Goal: Task Accomplishment & Management: Manage account settings

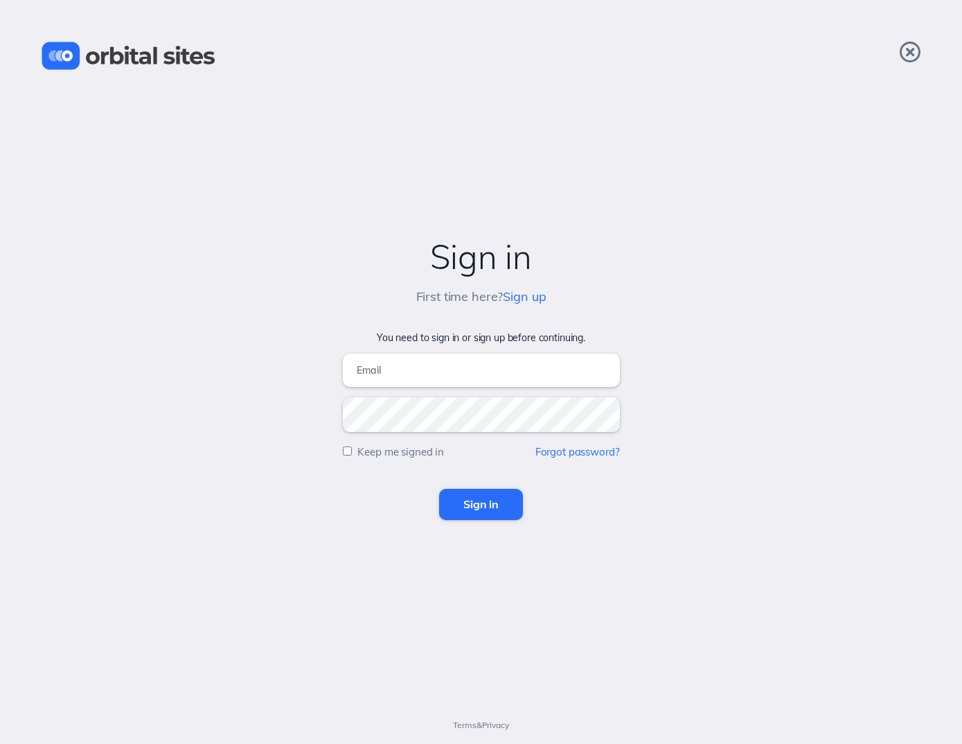
type input "[PERSON_NAME][EMAIL_ADDRESS][DOMAIN_NAME]"
click at [481, 504] on input "Sign in" at bounding box center [481, 504] width 84 height 30
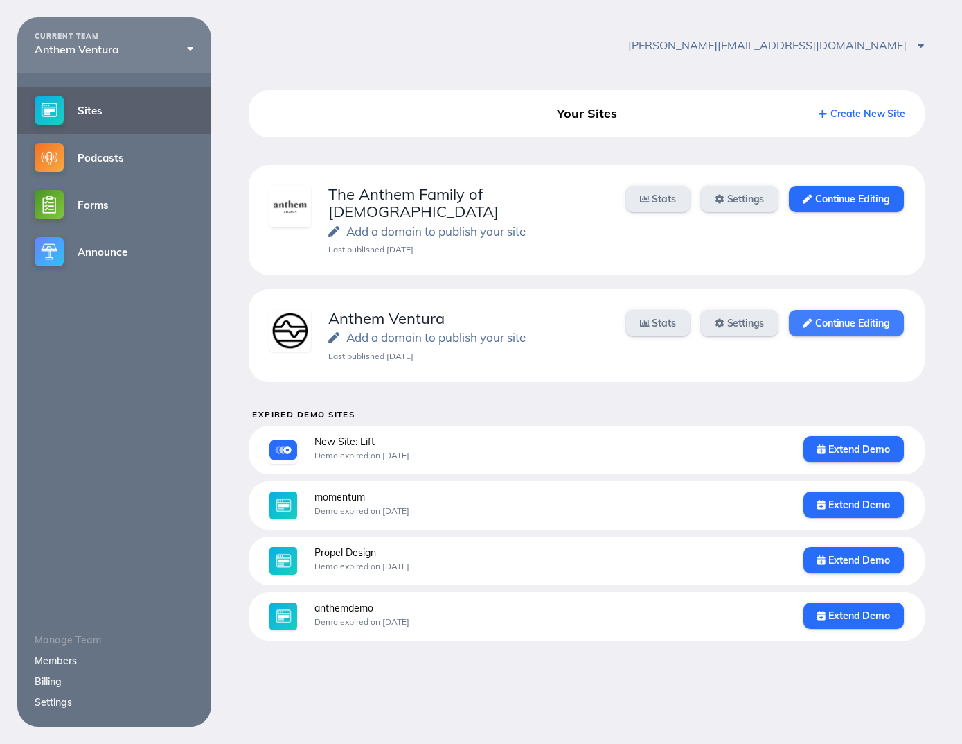
click at [807, 315] on link "Continue Editing" at bounding box center [846, 323] width 114 height 26
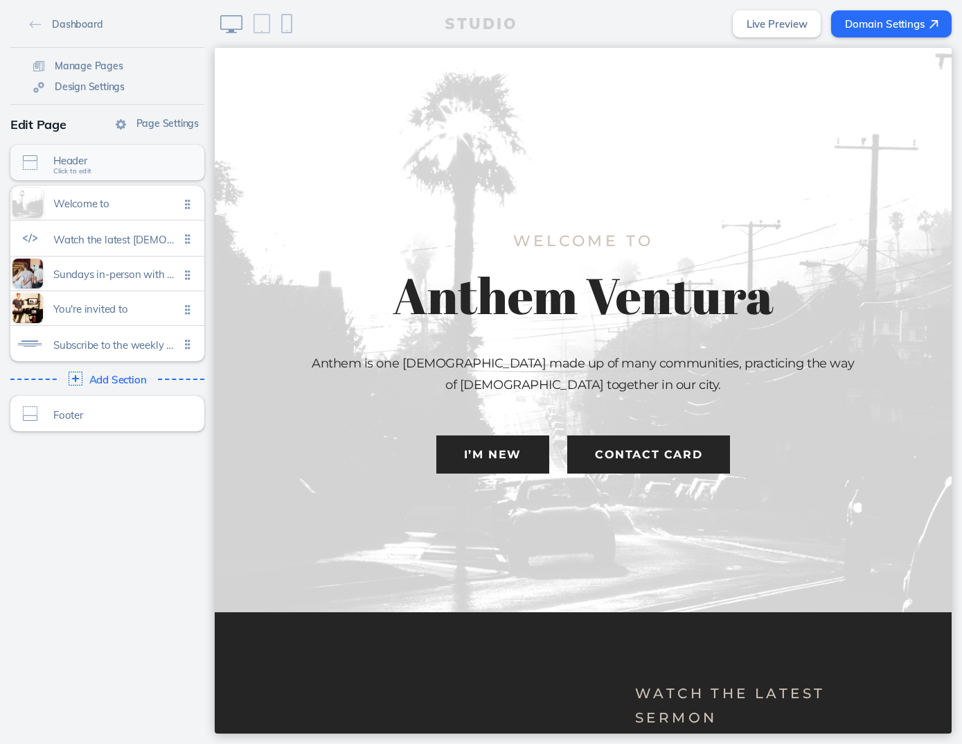
click at [150, 180] on div "Header Click to edit" at bounding box center [107, 162] width 194 height 35
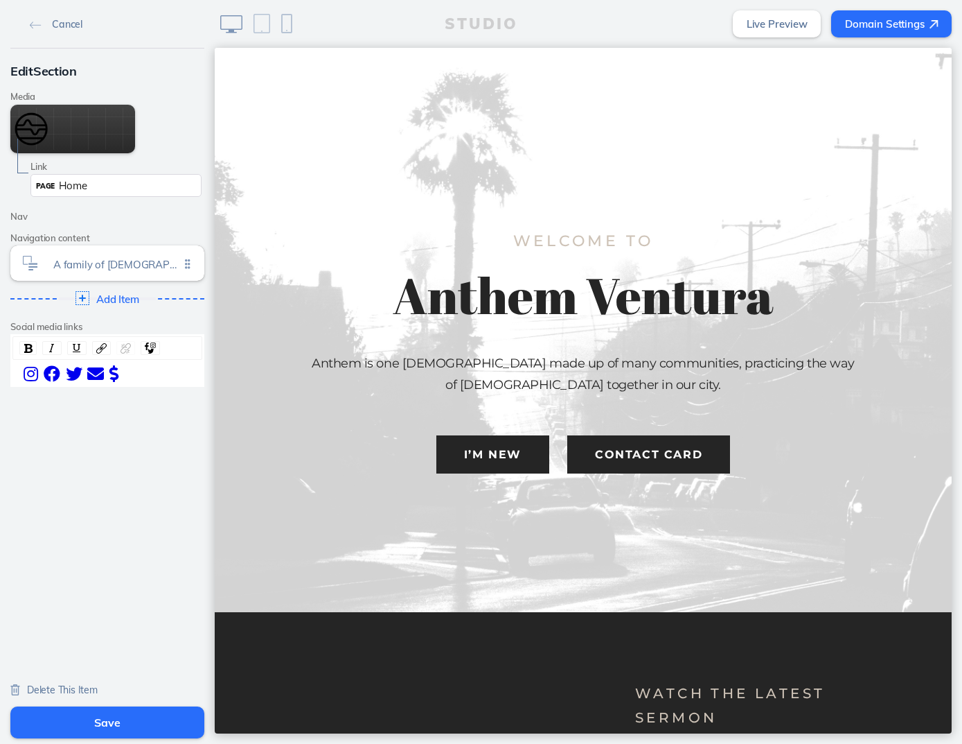
click at [37, 35] on div "Cancel" at bounding box center [107, 24] width 194 height 48
click at [37, 25] on img at bounding box center [36, 25] width 12 height 8
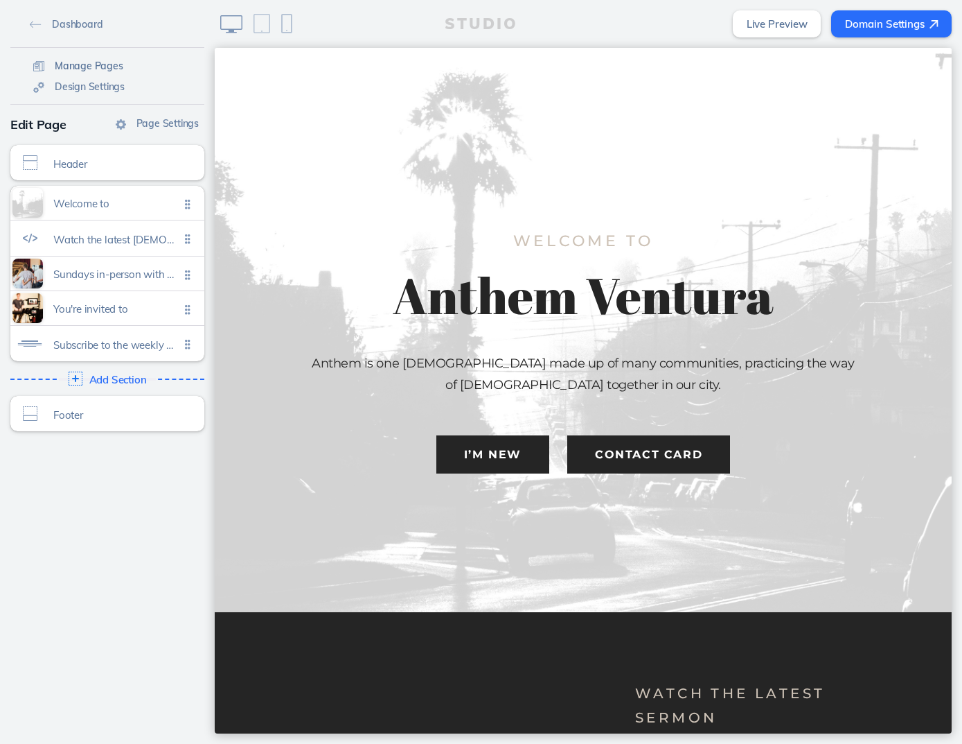
click at [100, 59] on link "Manage Pages" at bounding box center [78, 65] width 101 height 21
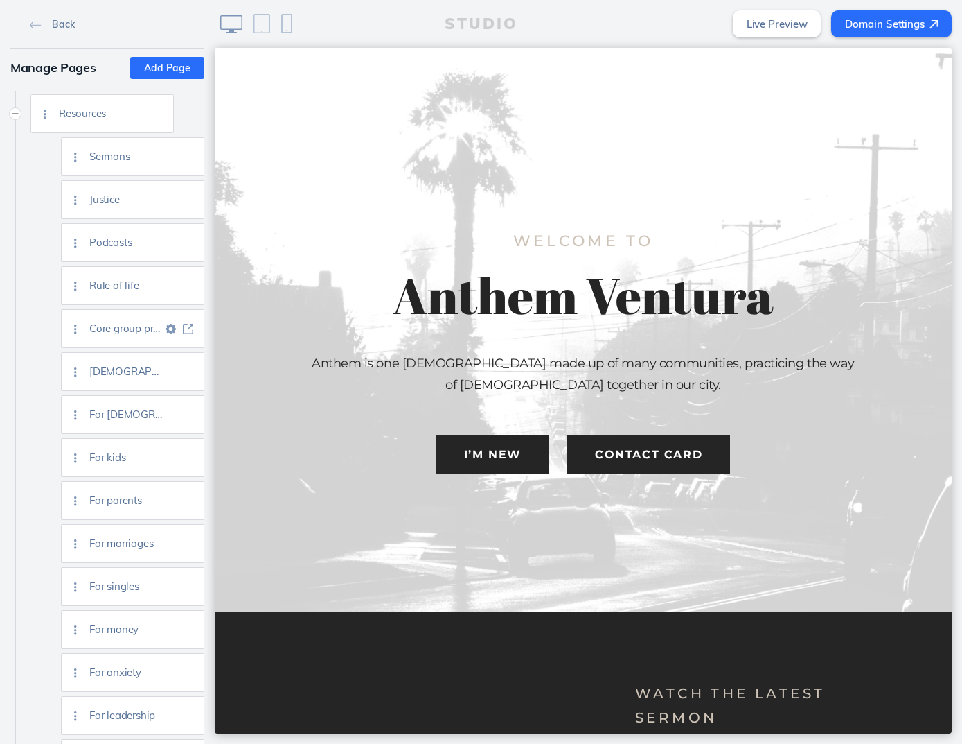
scroll to position [858, 0]
click at [175, 200] on img at bounding box center [171, 200] width 10 height 10
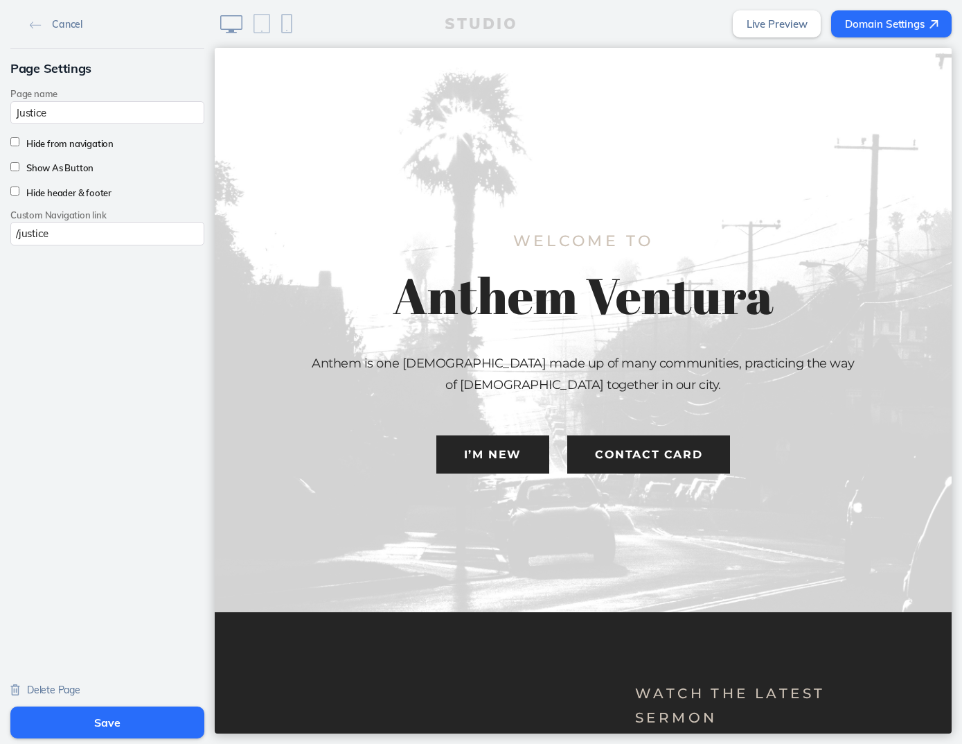
click at [91, 148] on label "Hide from navigation" at bounding box center [66, 143] width 94 height 11
click at [19, 146] on input "Hide from navigation" at bounding box center [14, 141] width 9 height 9
checkbox input "true"
click at [125, 728] on button "Save" at bounding box center [107, 722] width 194 height 32
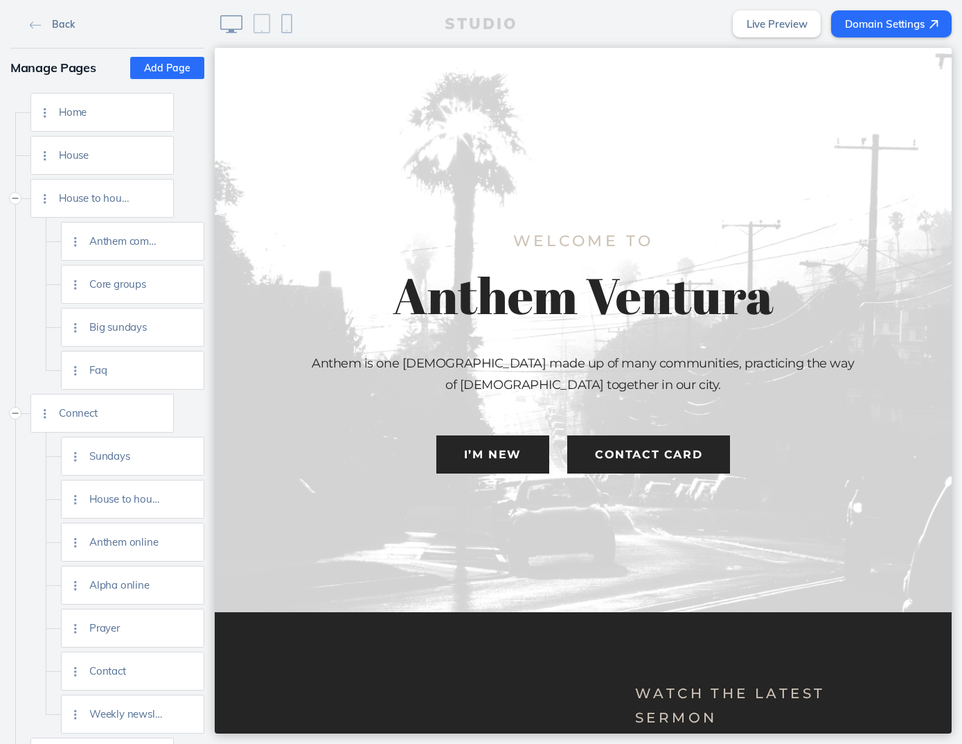
click at [44, 30] on link "Back" at bounding box center [51, 23] width 55 height 21
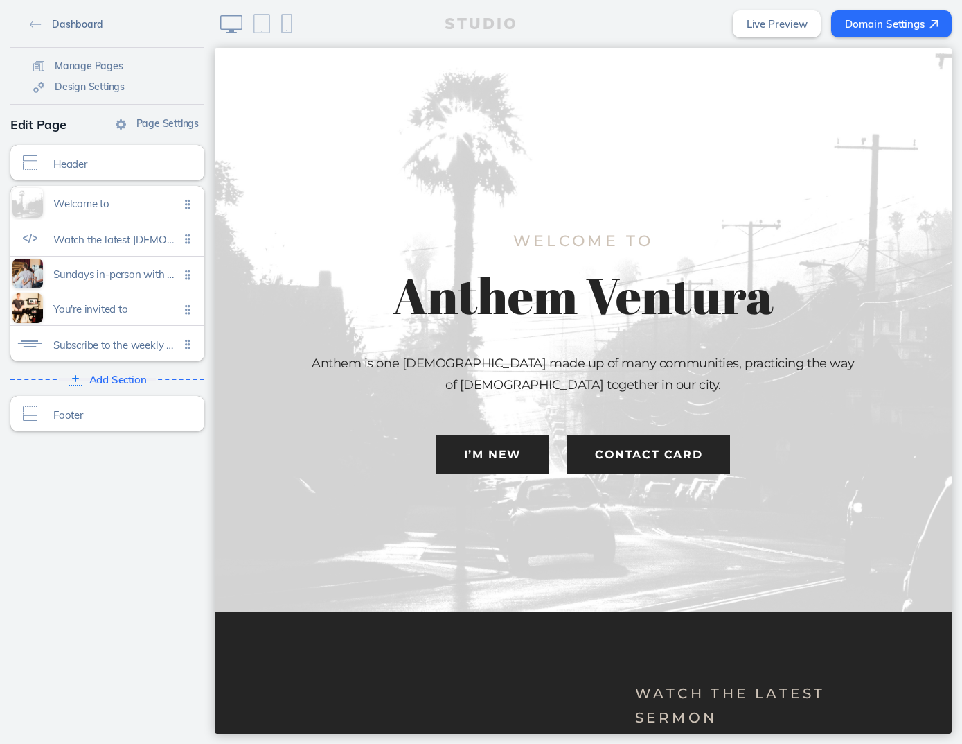
click at [33, 29] on link "Dashboard" at bounding box center [66, 23] width 84 height 21
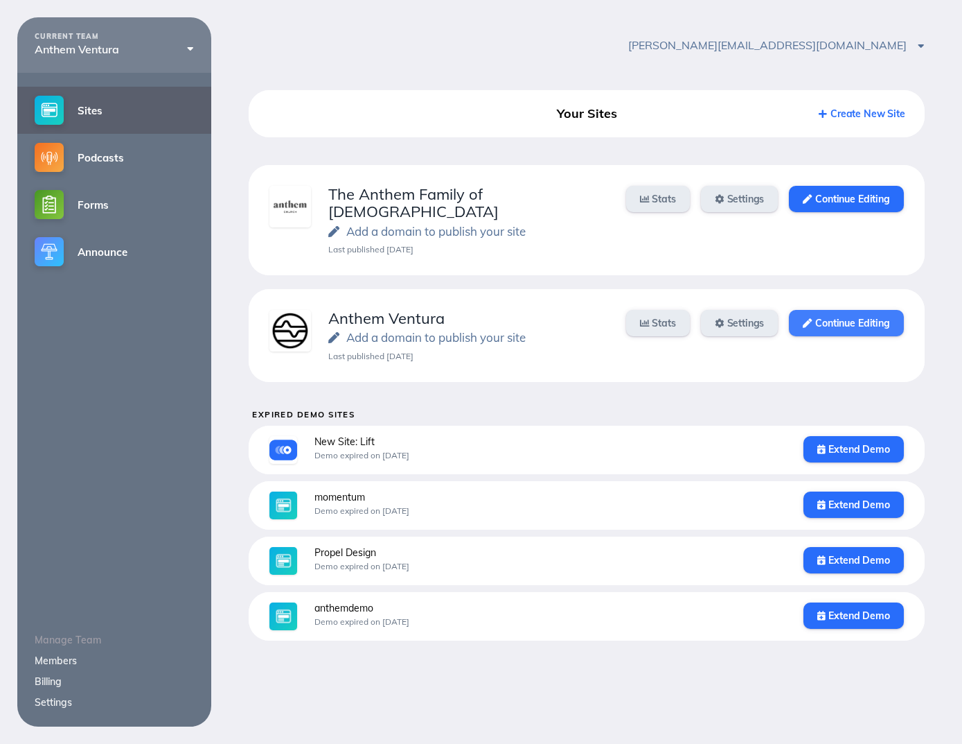
click at [834, 310] on link "Continue Editing" at bounding box center [846, 323] width 114 height 26
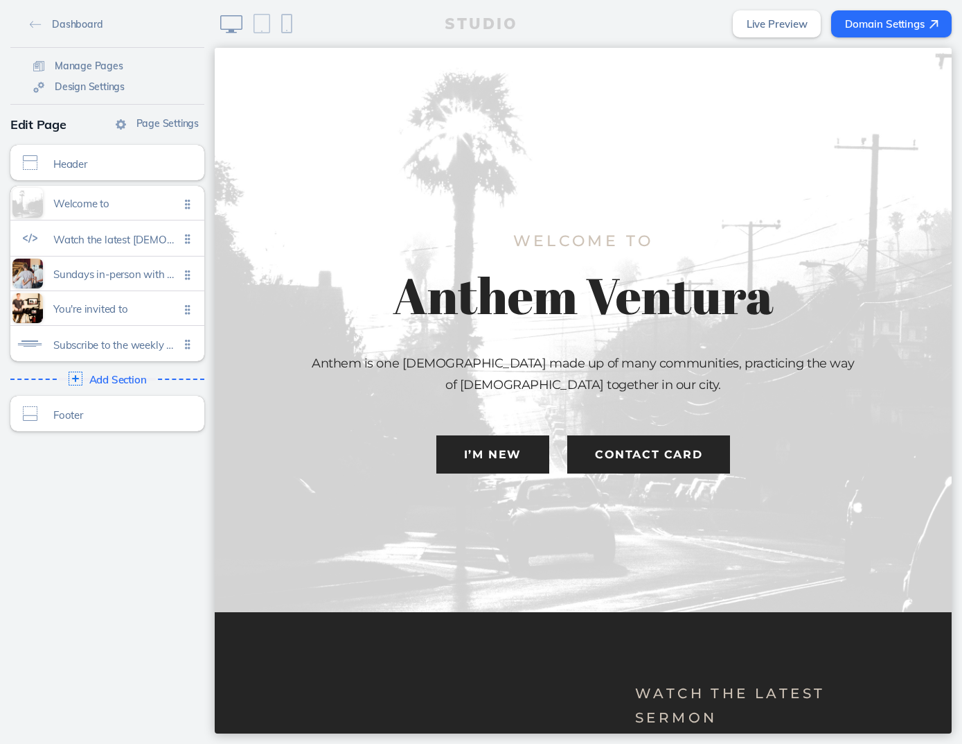
click at [794, 23] on link "Live Preview" at bounding box center [777, 23] width 89 height 27
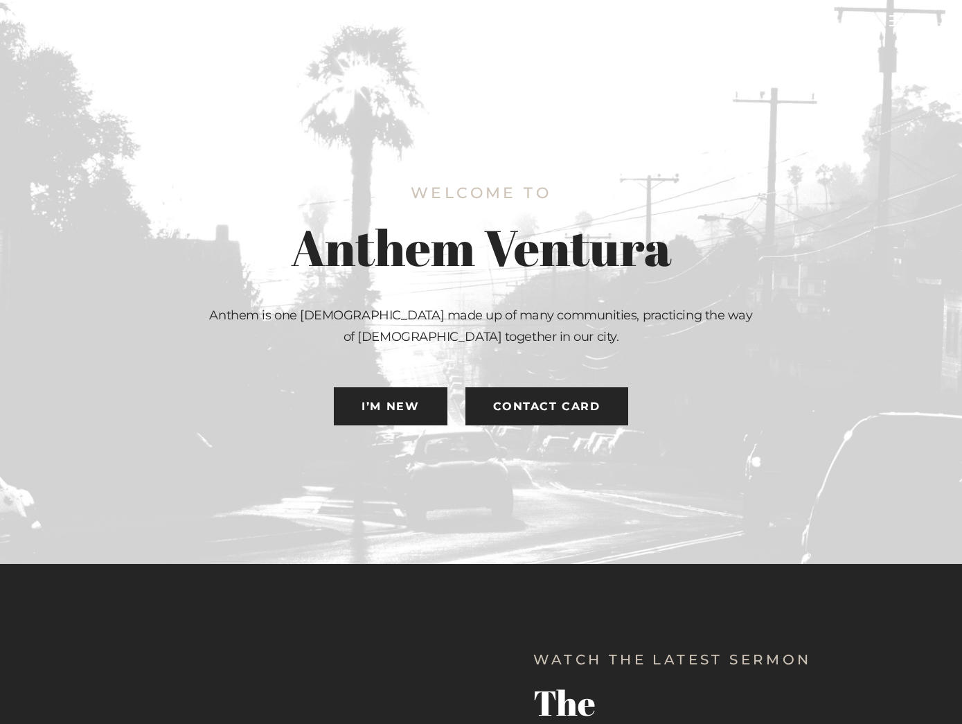
click at [920, 27] on div at bounding box center [897, 21] width 55 height 42
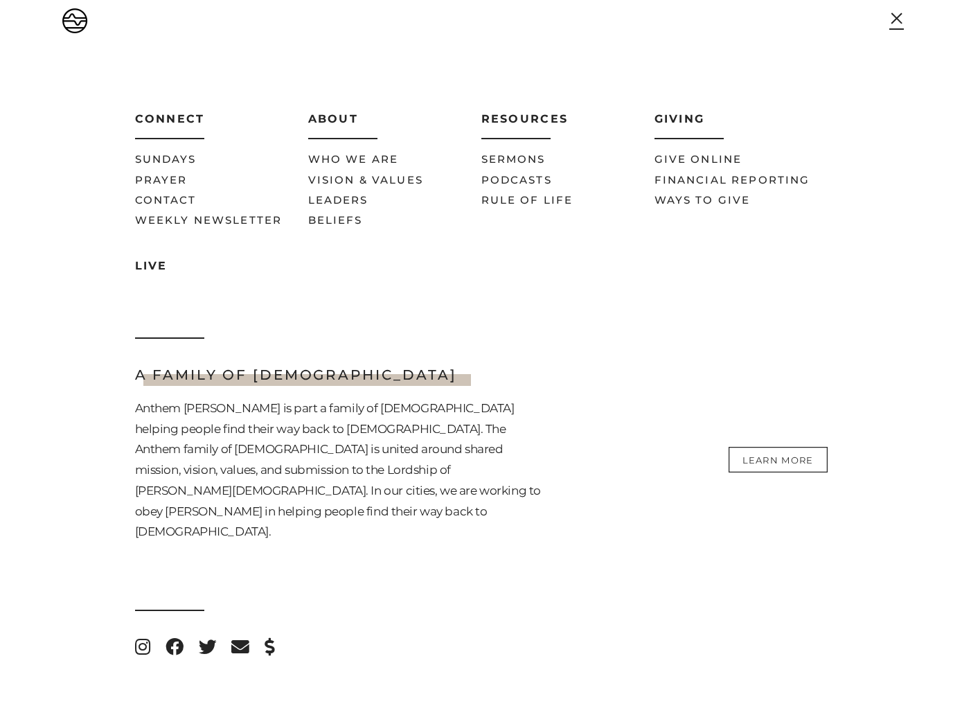
click at [897, 19] on span at bounding box center [896, 17] width 11 height 11
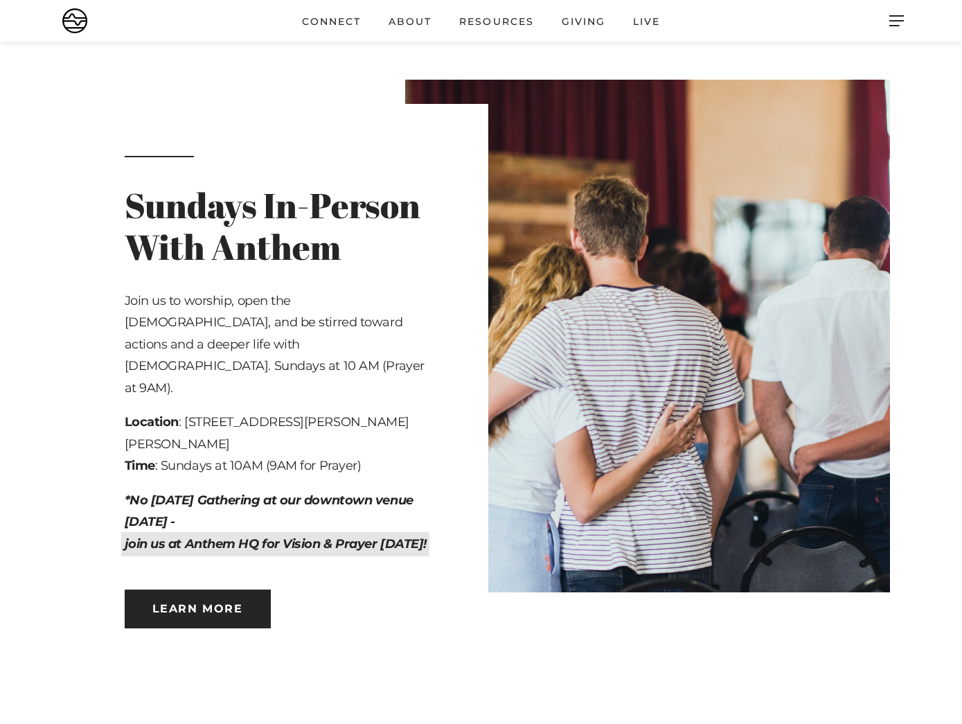
scroll to position [904, 0]
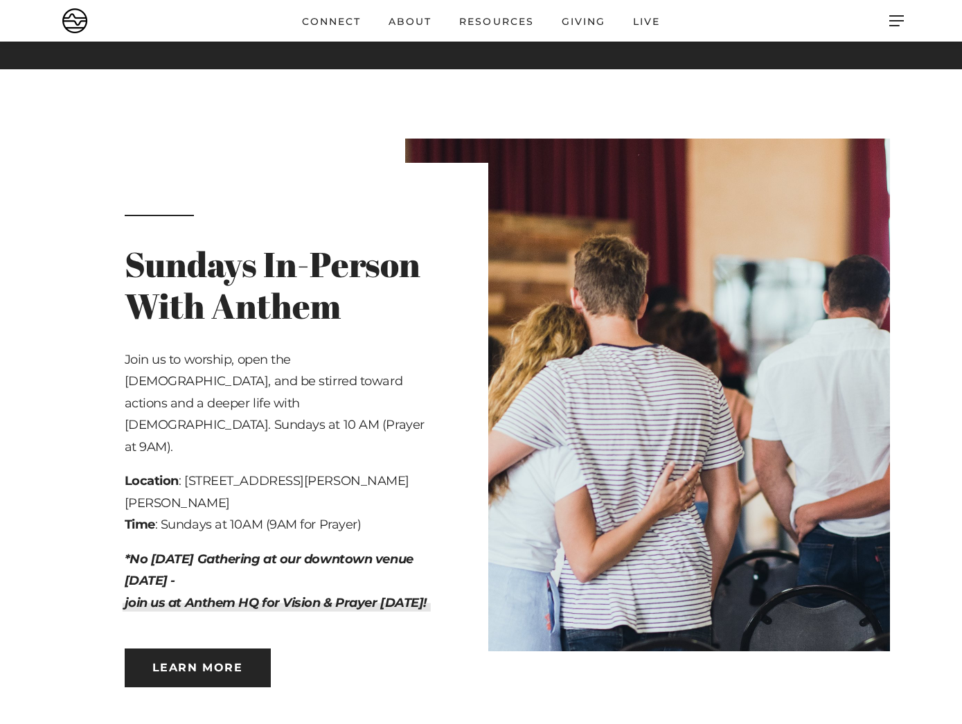
click at [95, 385] on div "Sundays In-Person With Anthem Join us to worship, open the Scriptures, and be s…" at bounding box center [281, 451] width 416 height 577
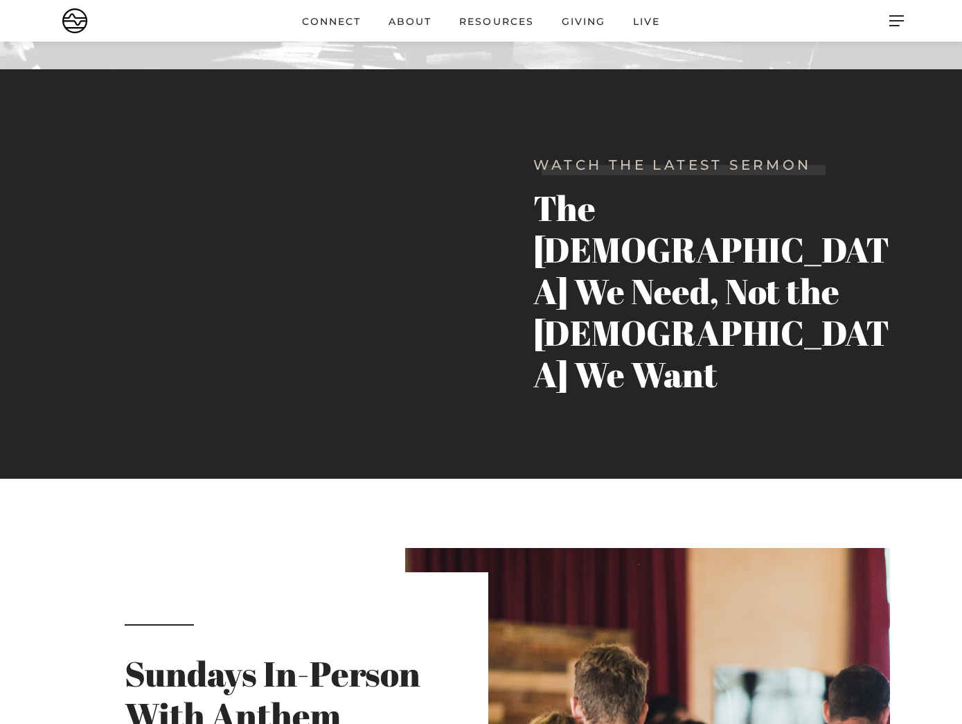
scroll to position [494, 0]
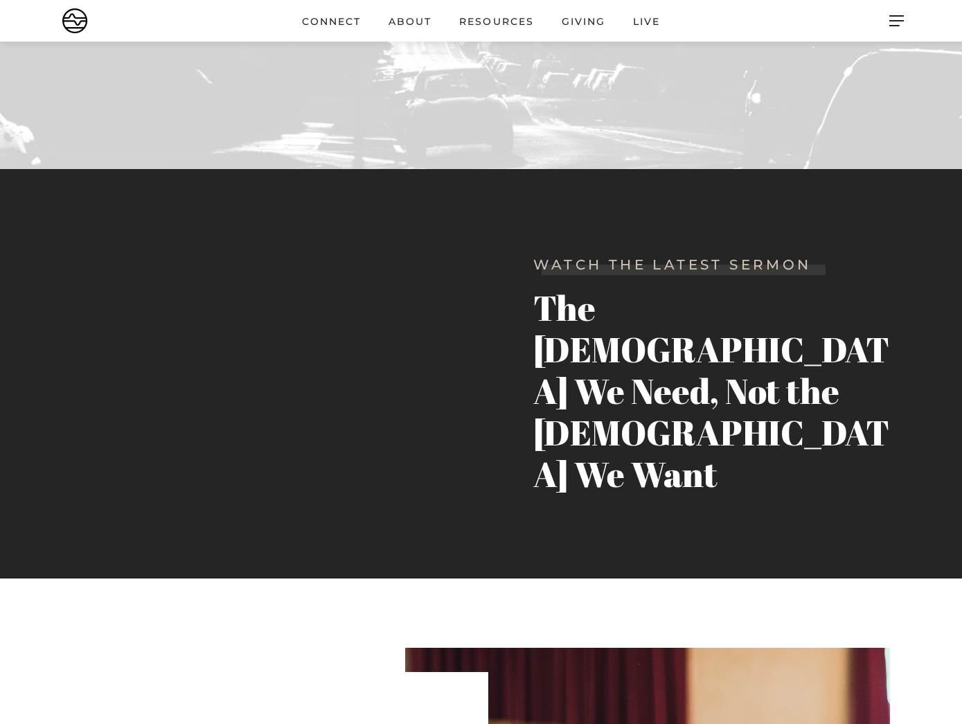
scroll to position [394, 0]
